Goal: Information Seeking & Learning: Learn about a topic

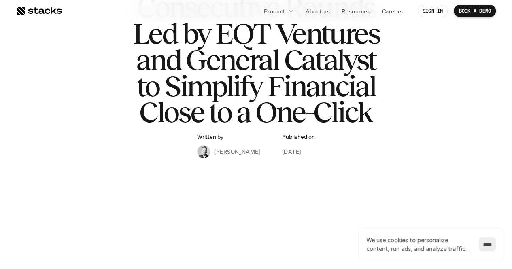
scroll to position [122, 0]
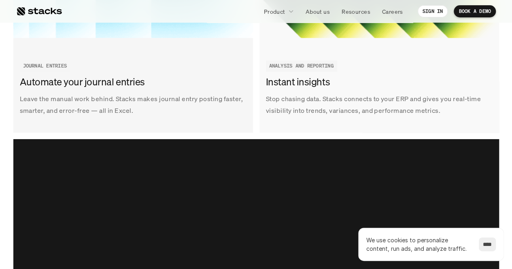
scroll to position [1347, 0]
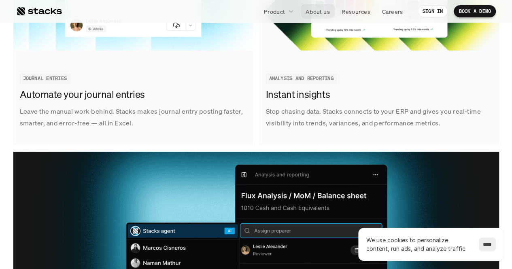
click at [320, 13] on p "About us" at bounding box center [318, 11] width 24 height 9
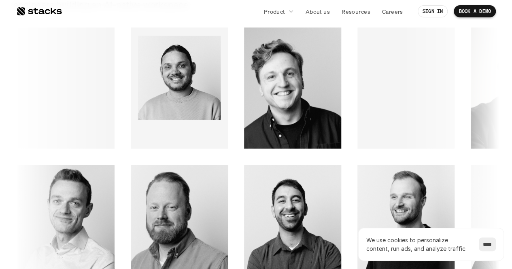
scroll to position [1134, 0]
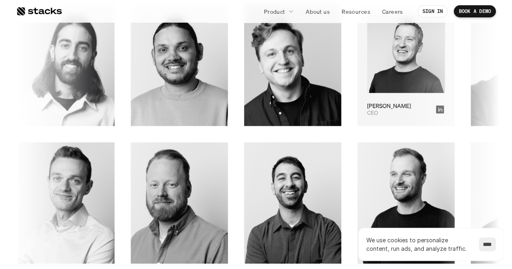
click at [350, 67] on img at bounding box center [389, 54] width 78 height 79
drag, startPoint x: 300, startPoint y: 65, endPoint x: 279, endPoint y: 110, distance: 48.9
click at [337, 110] on div "CEO [PERSON_NAME]" at bounding box center [371, 110] width 68 height 14
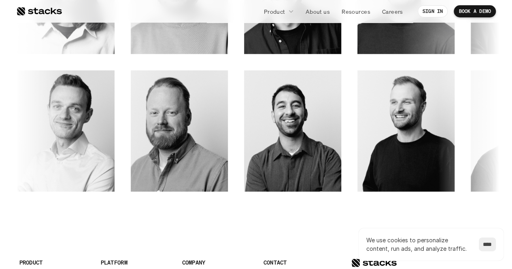
scroll to position [1429, 0]
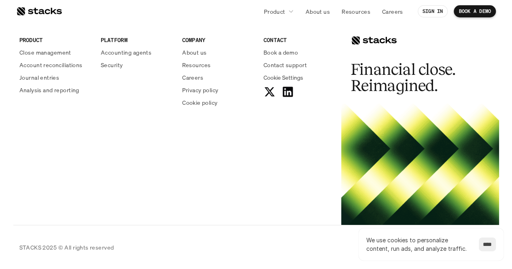
click at [52, 5] on link at bounding box center [39, 11] width 46 height 15
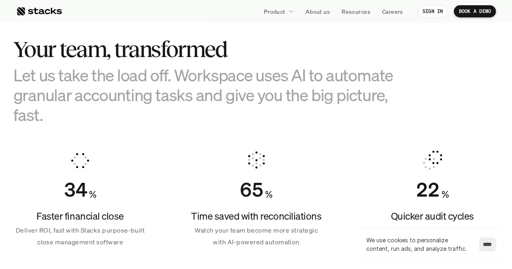
scroll to position [446, 0]
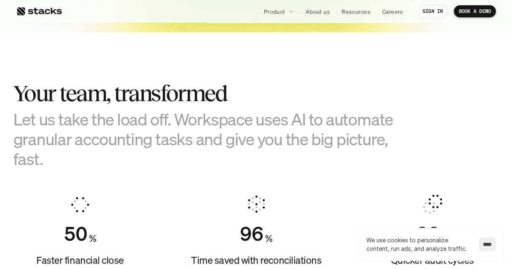
drag, startPoint x: 173, startPoint y: 117, endPoint x: 196, endPoint y: 152, distance: 41.6
click at [196, 152] on h3 "Let us take the load off. Workspace uses AI to automate granular accounting tas…" at bounding box center [215, 139] width 405 height 60
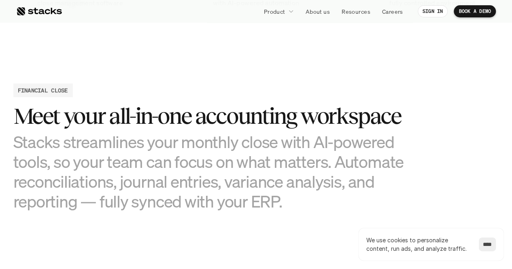
scroll to position [770, 0]
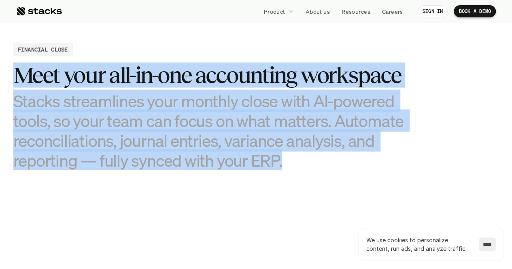
drag, startPoint x: 283, startPoint y: 162, endPoint x: 7, endPoint y: 73, distance: 289.3
copy div "Meet your all-in-one accounting workspace Stacks streamlines your monthly close…"
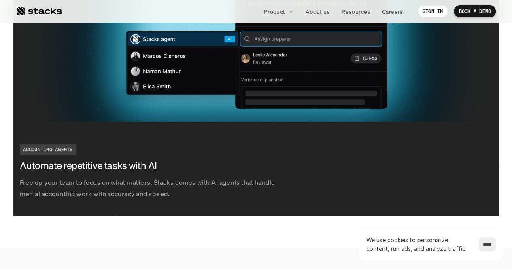
scroll to position [1904, 0]
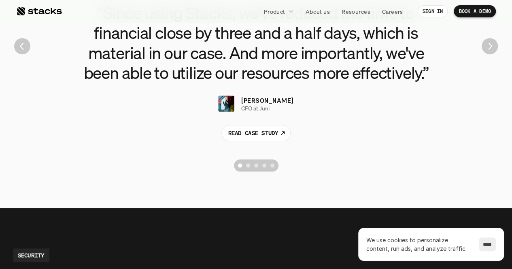
drag, startPoint x: 49, startPoint y: 17, endPoint x: 30, endPoint y: 11, distance: 20.5
